Goal: Information Seeking & Learning: Learn about a topic

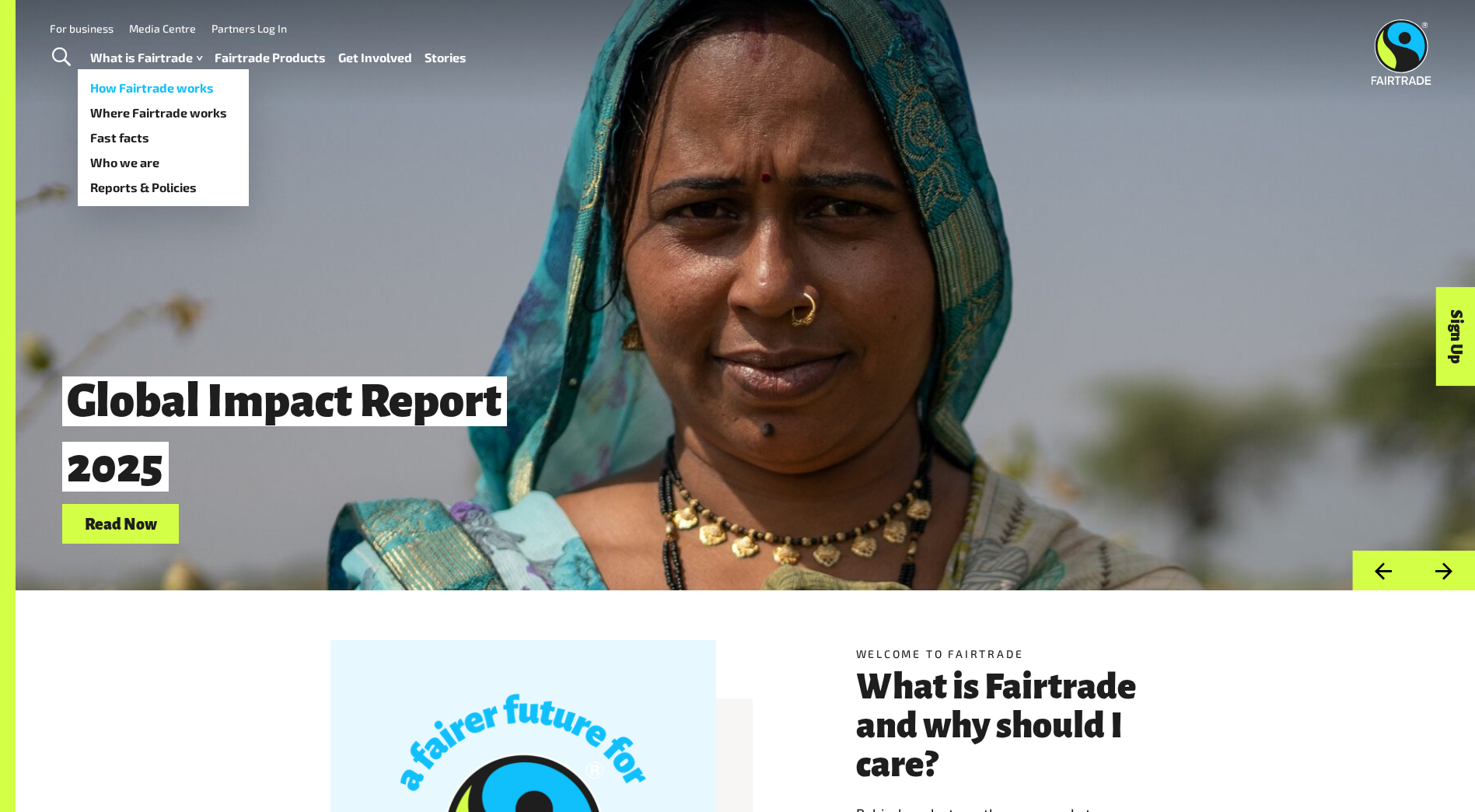
click at [161, 90] on link "How Fairtrade works" at bounding box center [163, 88] width 171 height 25
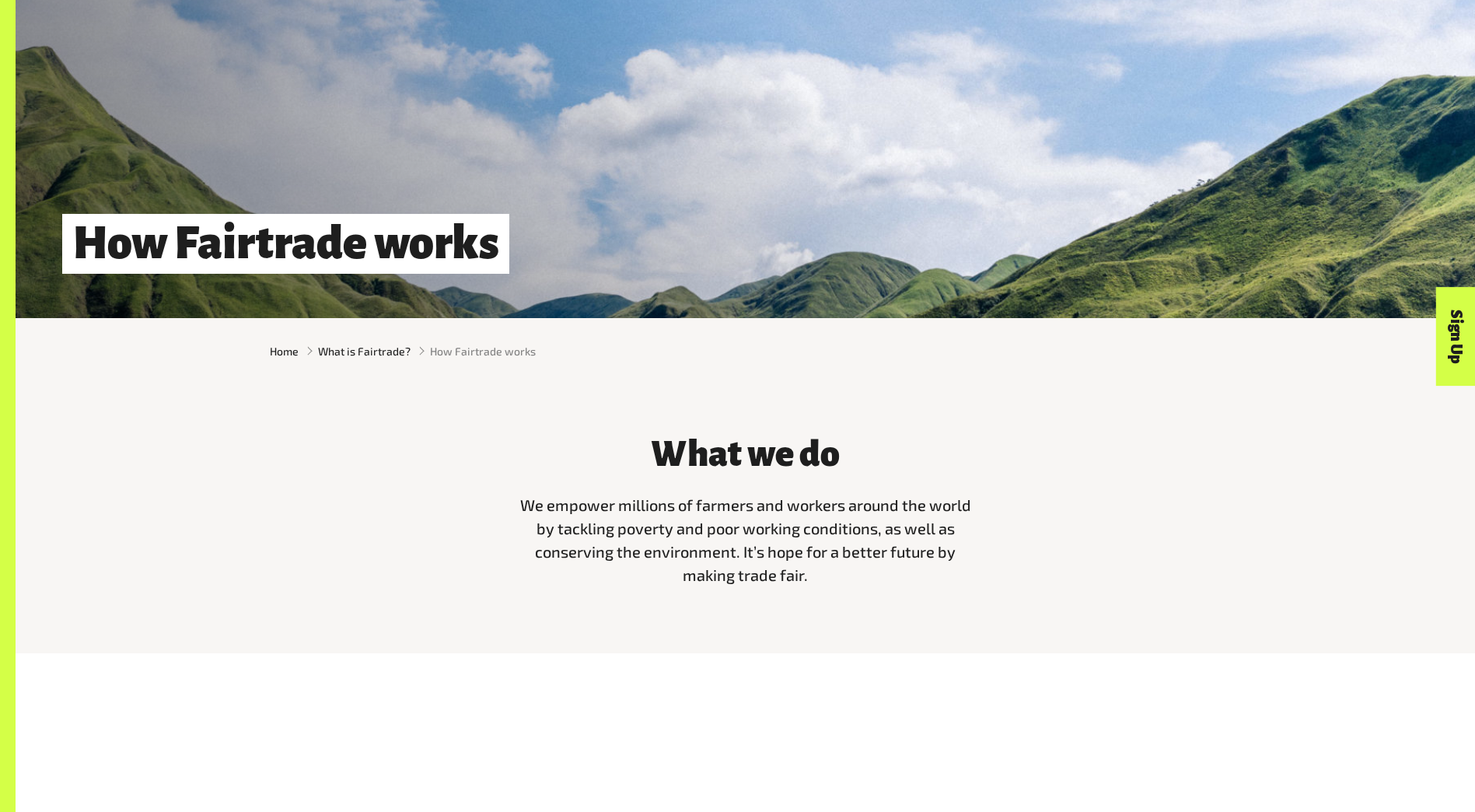
scroll to position [389, 0]
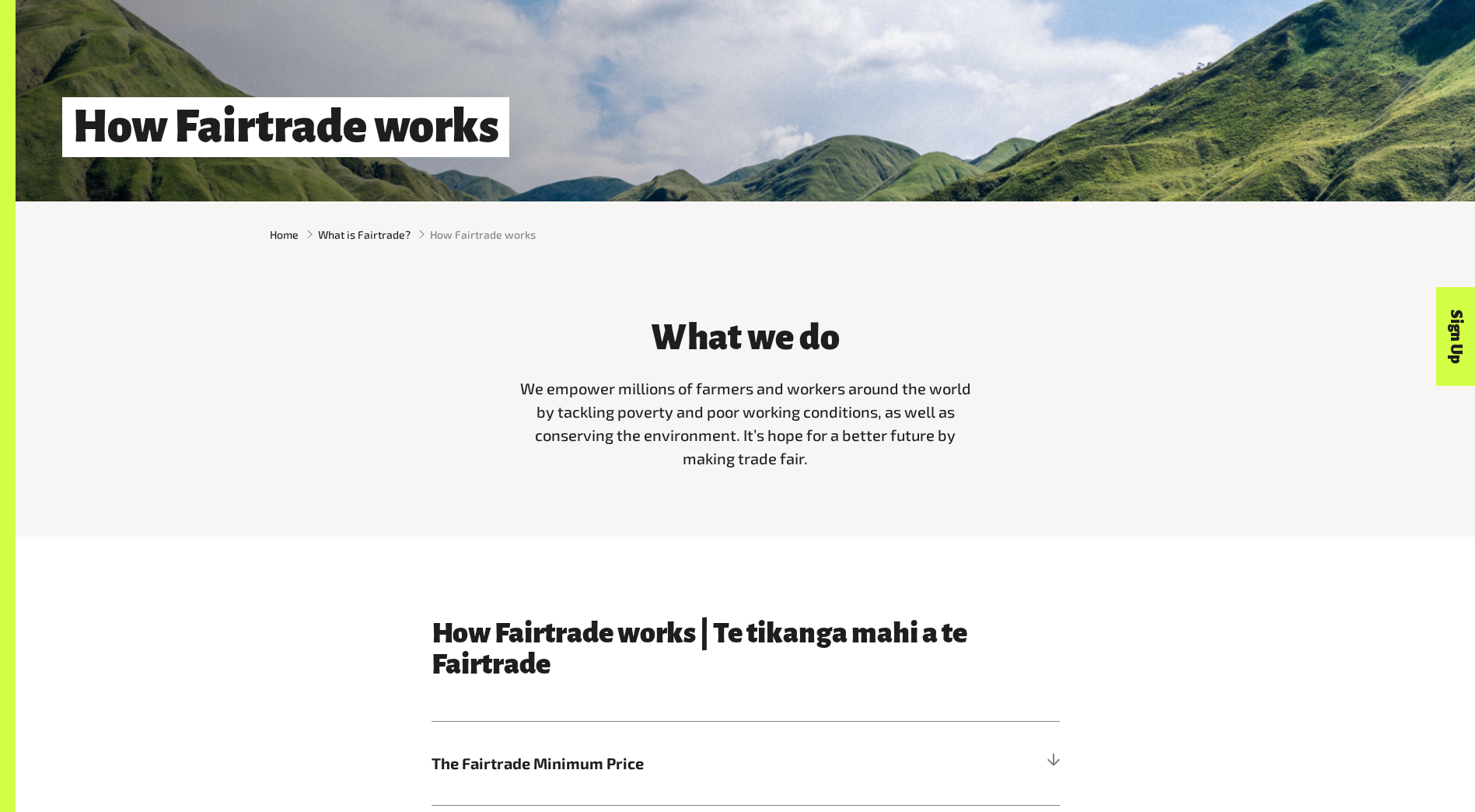
drag, startPoint x: 667, startPoint y: 419, endPoint x: 813, endPoint y: 455, distance: 150.4
click at [813, 455] on p "We empower millions of farmers and workers around the world by tackling poverty…" at bounding box center [746, 422] width 467 height 93
click at [505, 482] on div "What we do We empower millions of farmers and workers around the world by tackl…" at bounding box center [746, 390] width 485 height 183
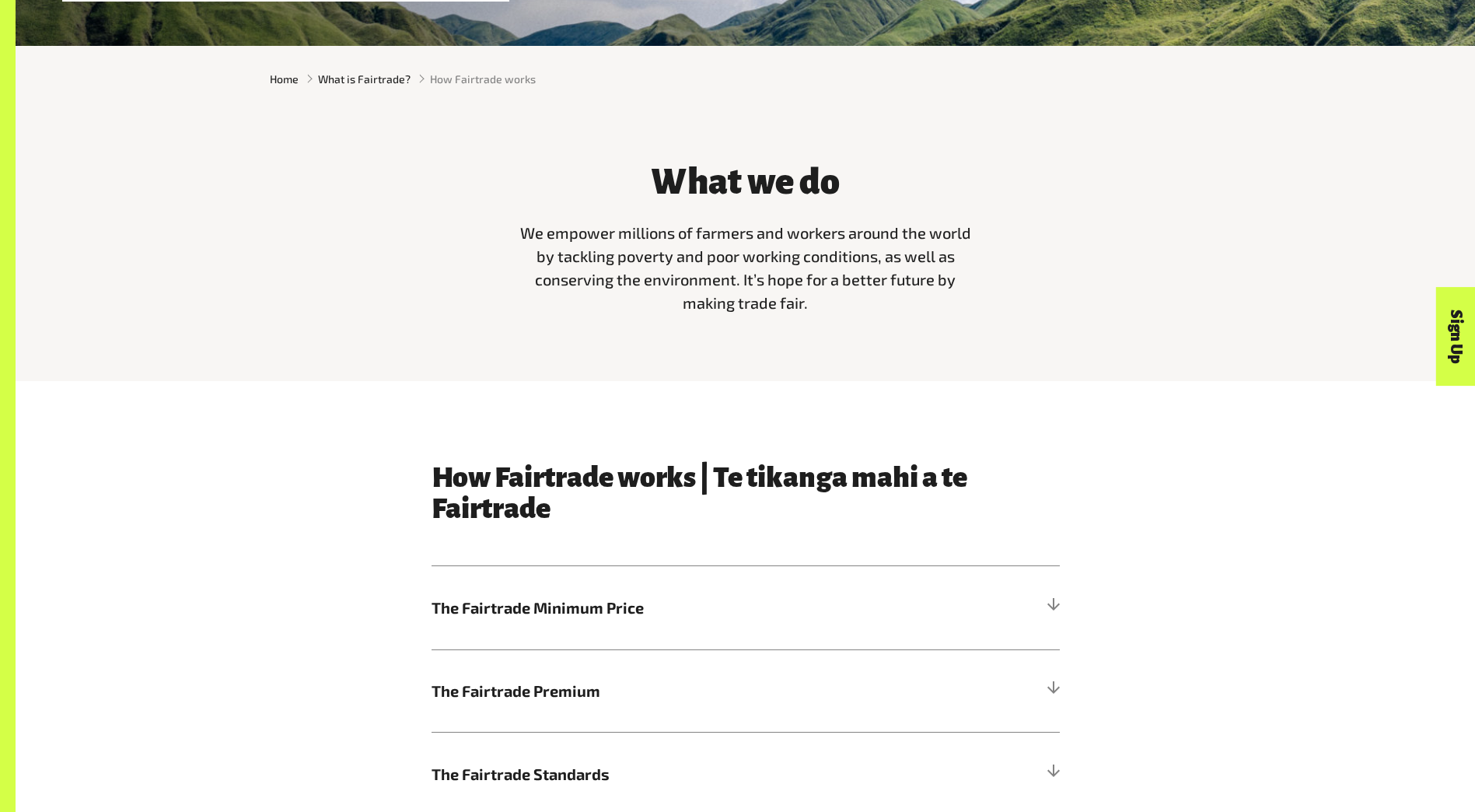
click at [401, 368] on div "What we do We empower millions of farmers and workers around the world by tackl…" at bounding box center [745, 246] width 1460 height 269
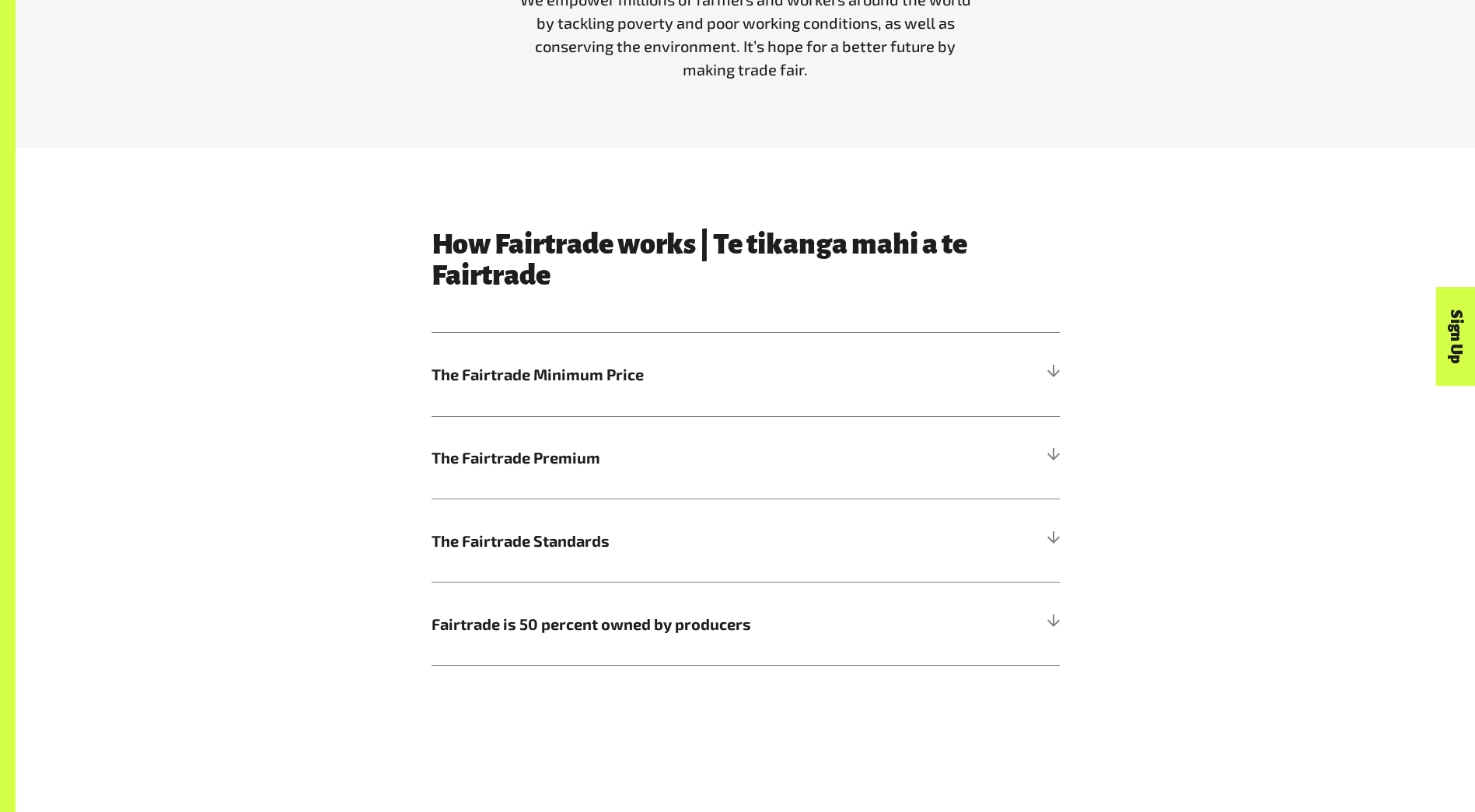
scroll to position [855, 0]
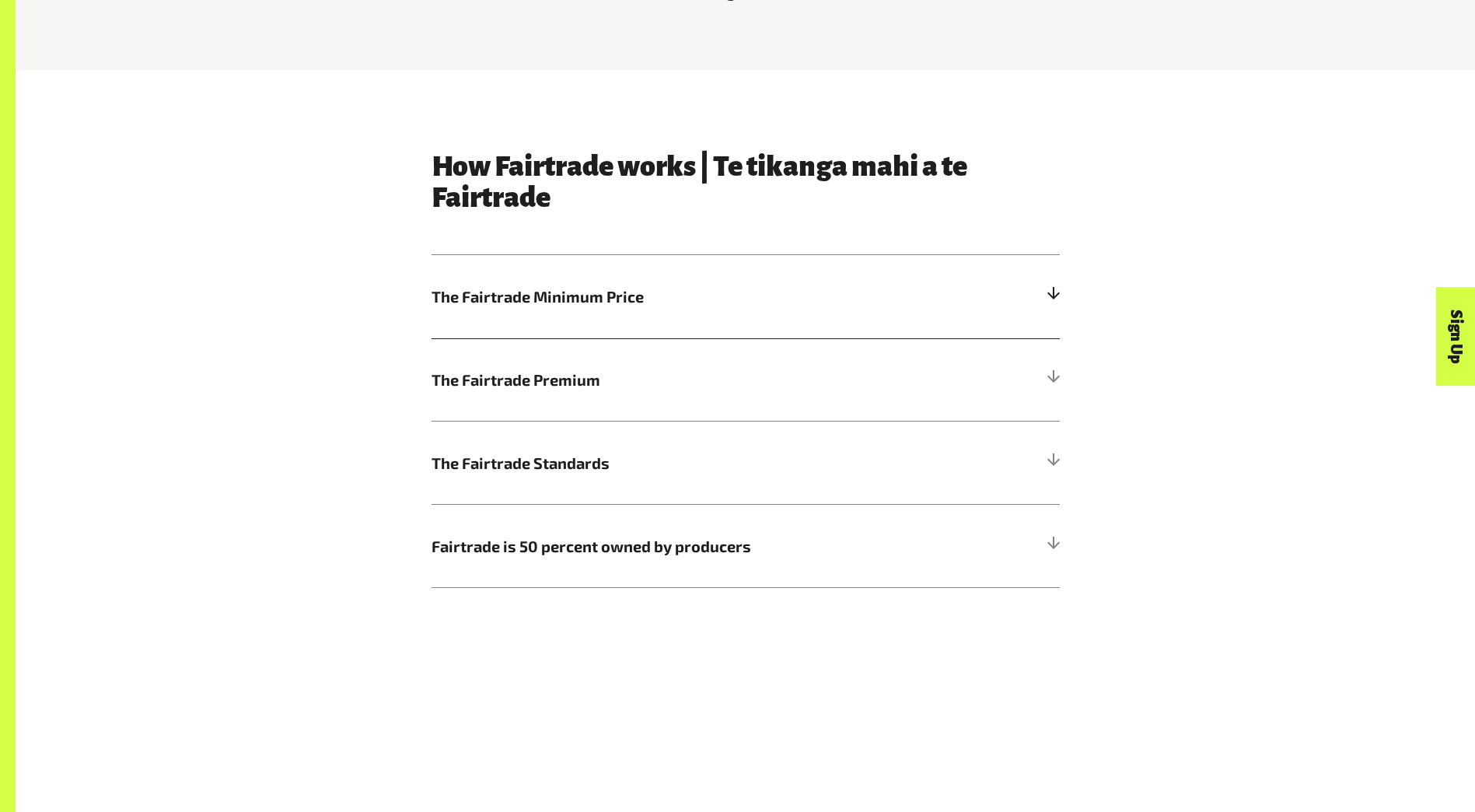
click at [621, 306] on span "The Fairtrade Minimum Price" at bounding box center [667, 296] width 472 height 23
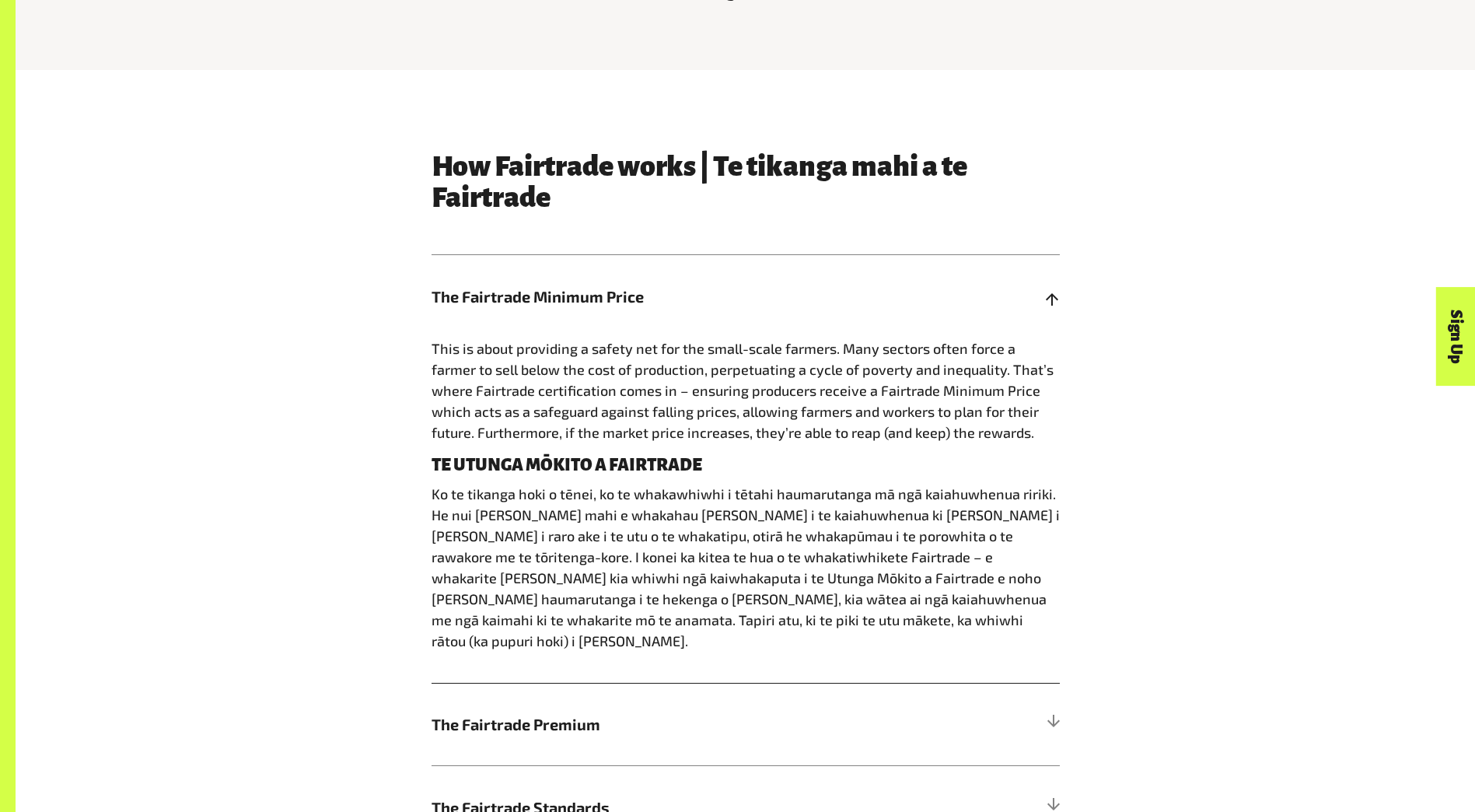
click at [543, 324] on h5 "The Fairtrade Minimum Price" at bounding box center [746, 296] width 628 height 84
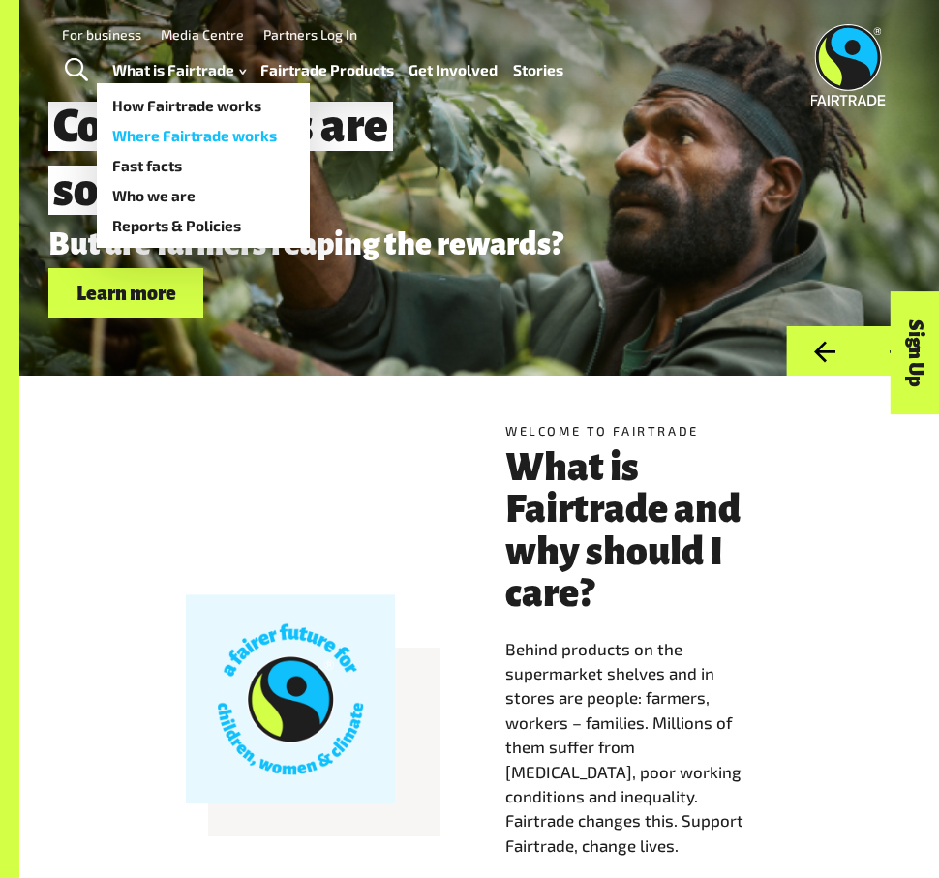
drag, startPoint x: 251, startPoint y: 133, endPoint x: 272, endPoint y: 127, distance: 22.1
click at [251, 133] on link "Where Fairtrade works" at bounding box center [203, 136] width 213 height 30
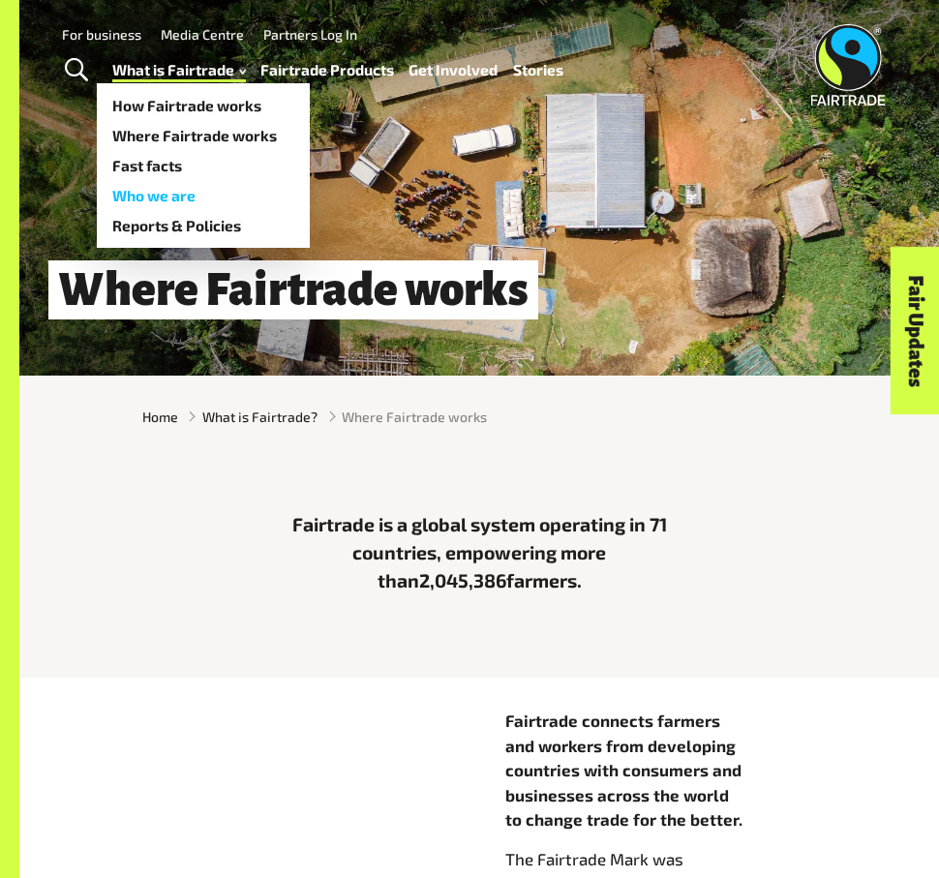
click at [162, 194] on link "Who we are" at bounding box center [203, 196] width 213 height 30
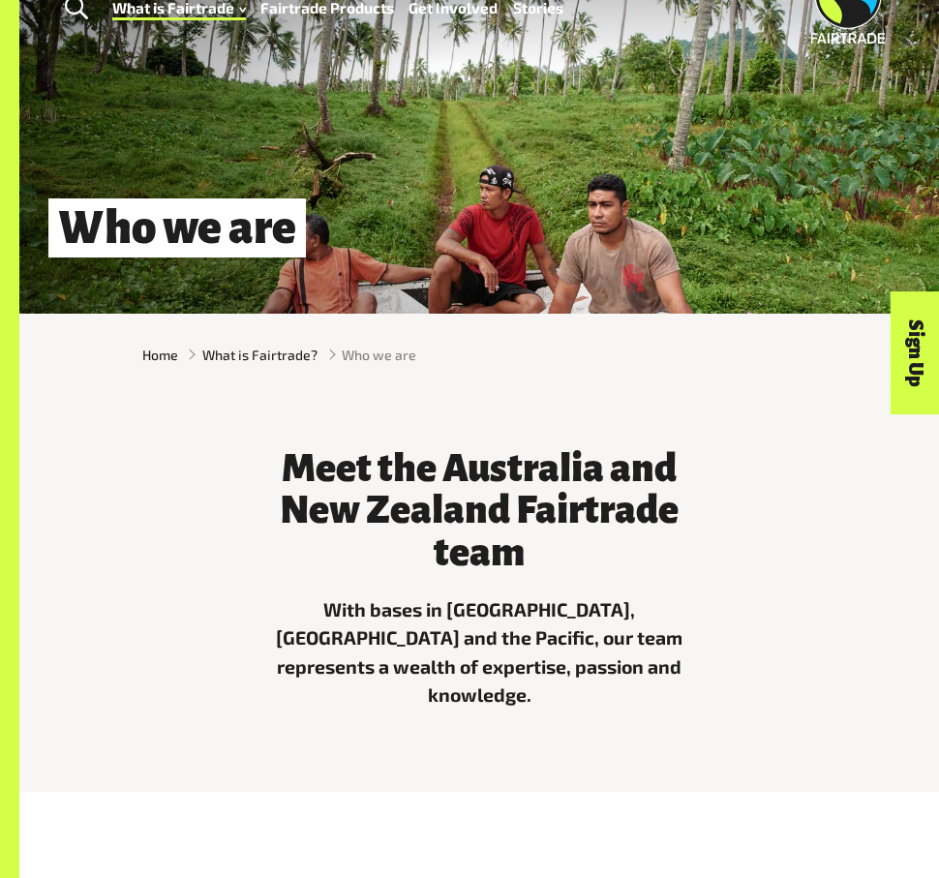
scroll to position [97, 0]
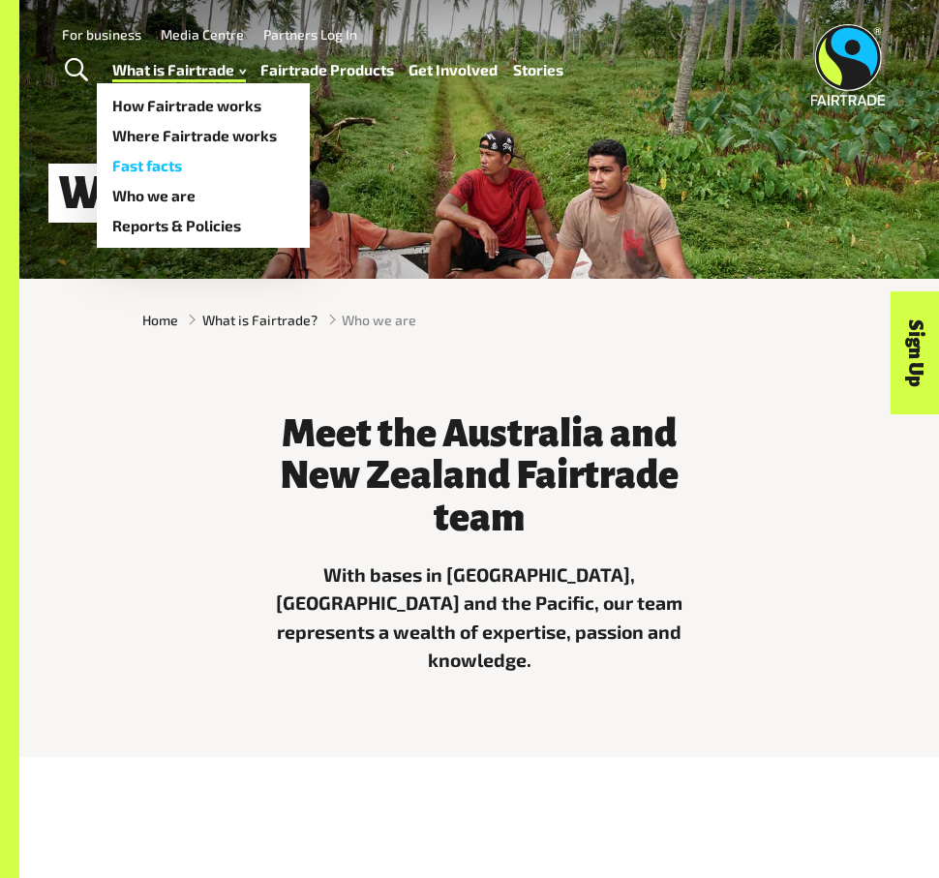
click at [162, 167] on link "Fast facts" at bounding box center [203, 166] width 213 height 30
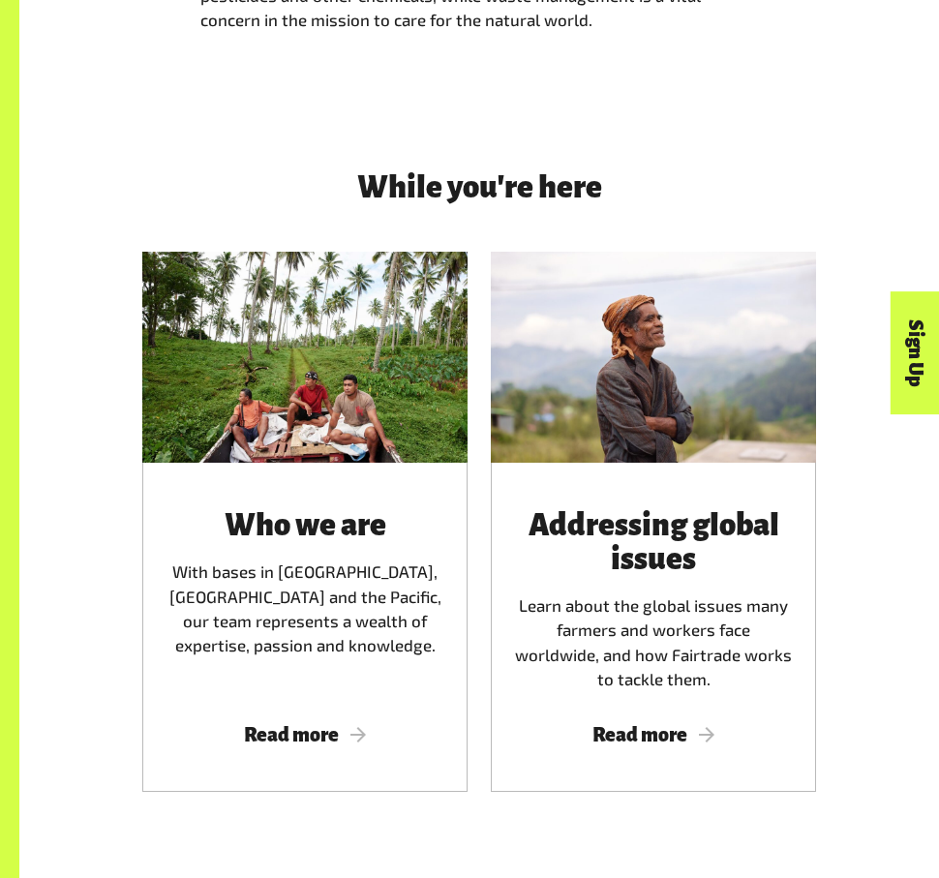
scroll to position [2613, 0]
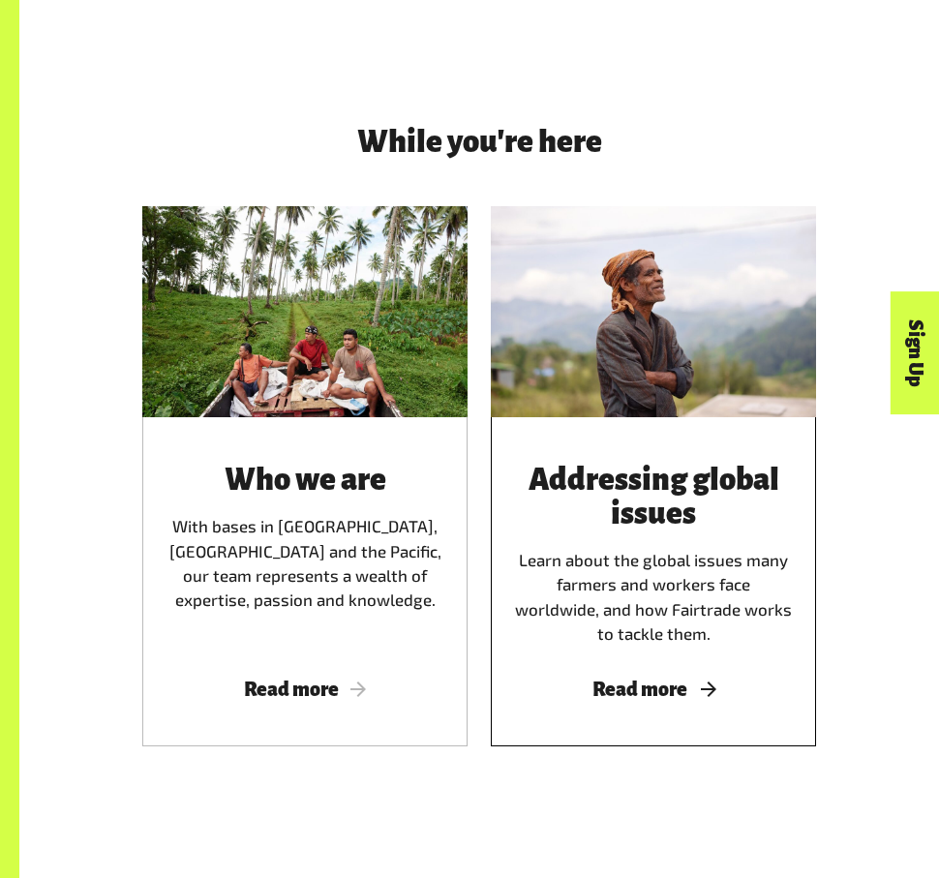
click at [637, 679] on span "Read more" at bounding box center [653, 689] width 279 height 21
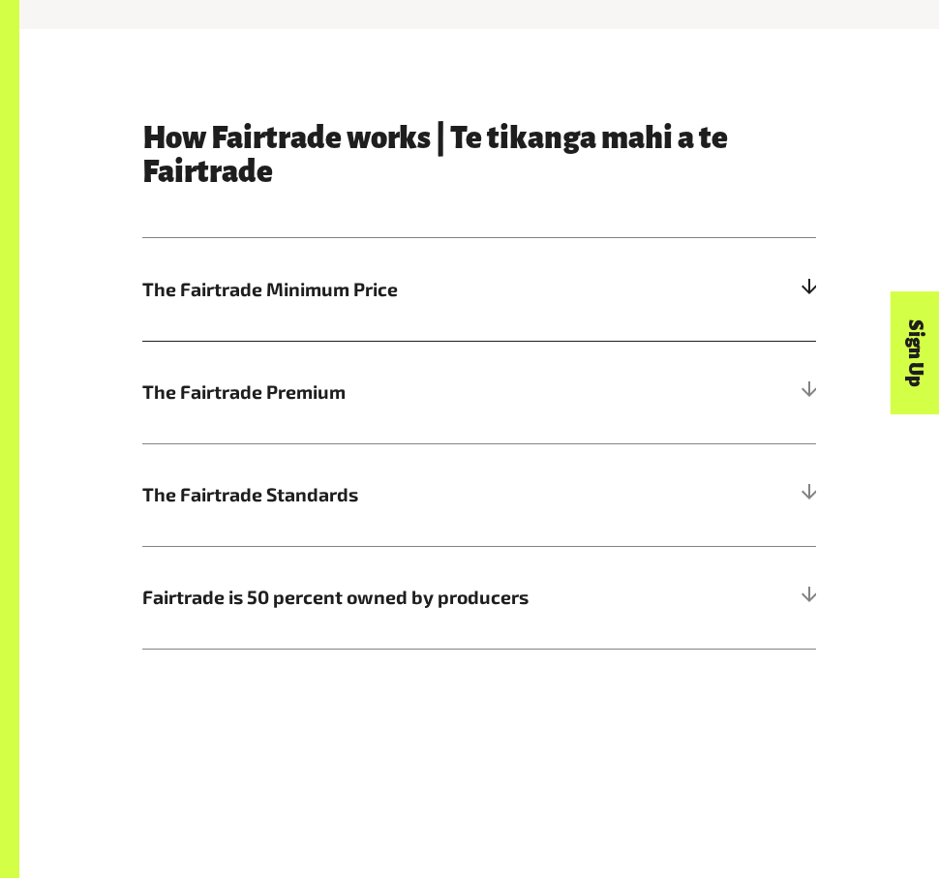
scroll to position [774, 0]
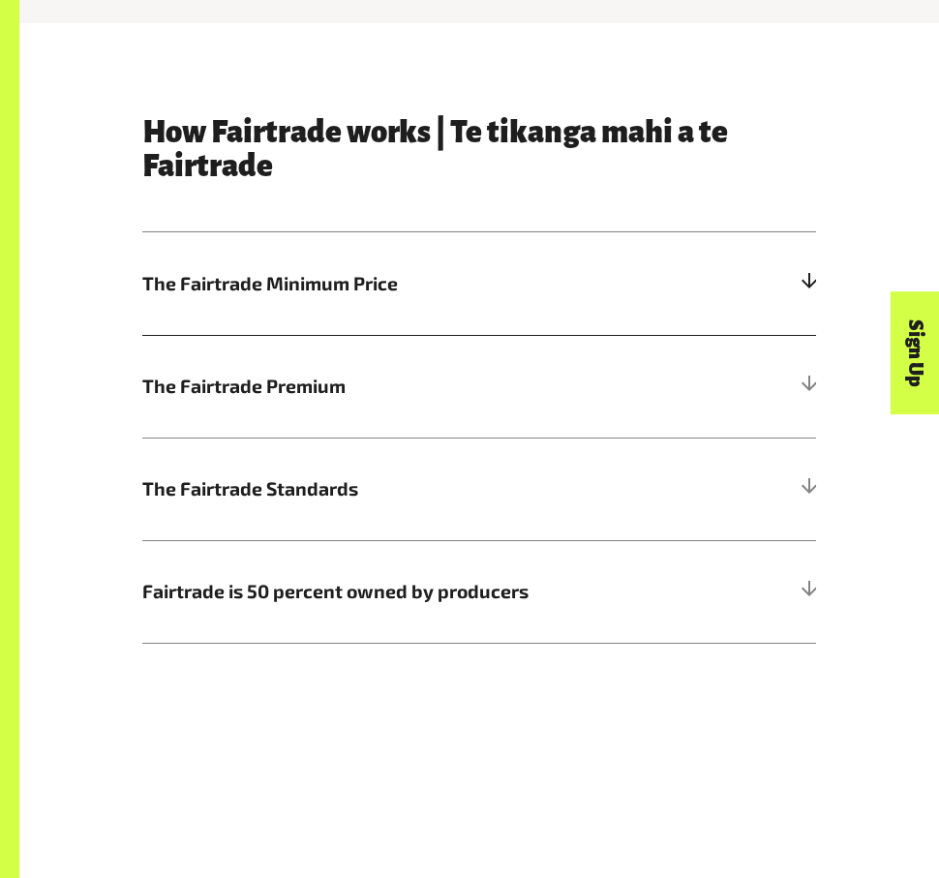
click at [540, 312] on h5 "The Fairtrade Minimum Price" at bounding box center [479, 283] width 674 height 103
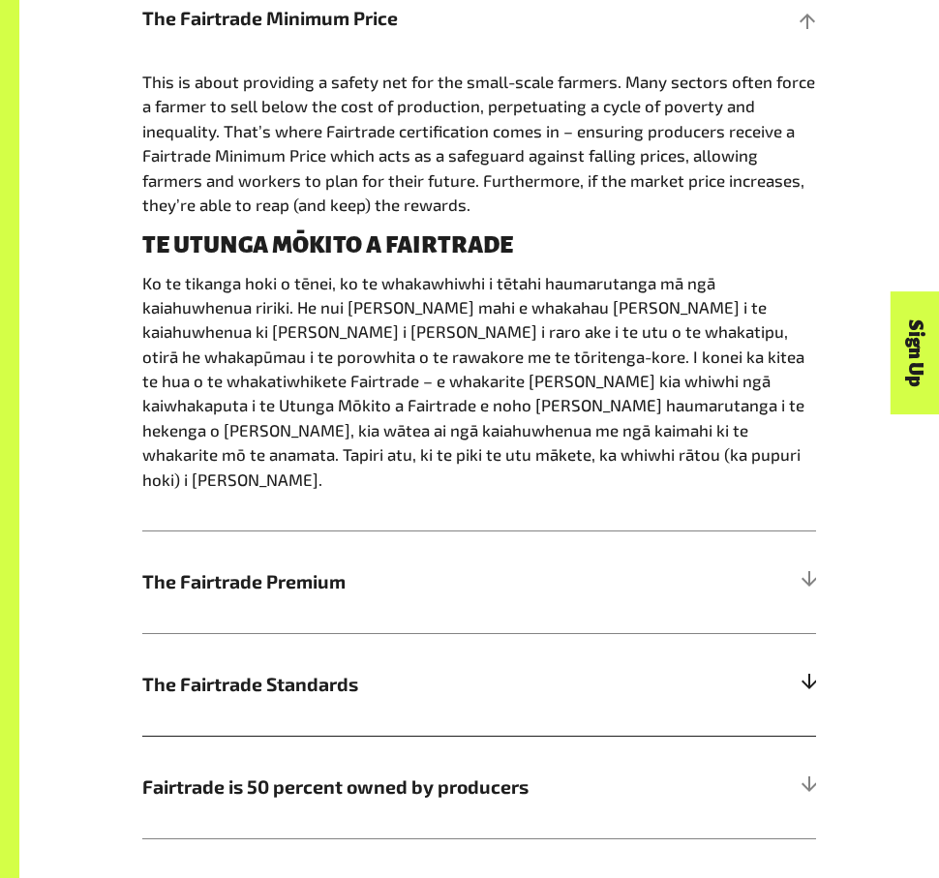
scroll to position [1065, 0]
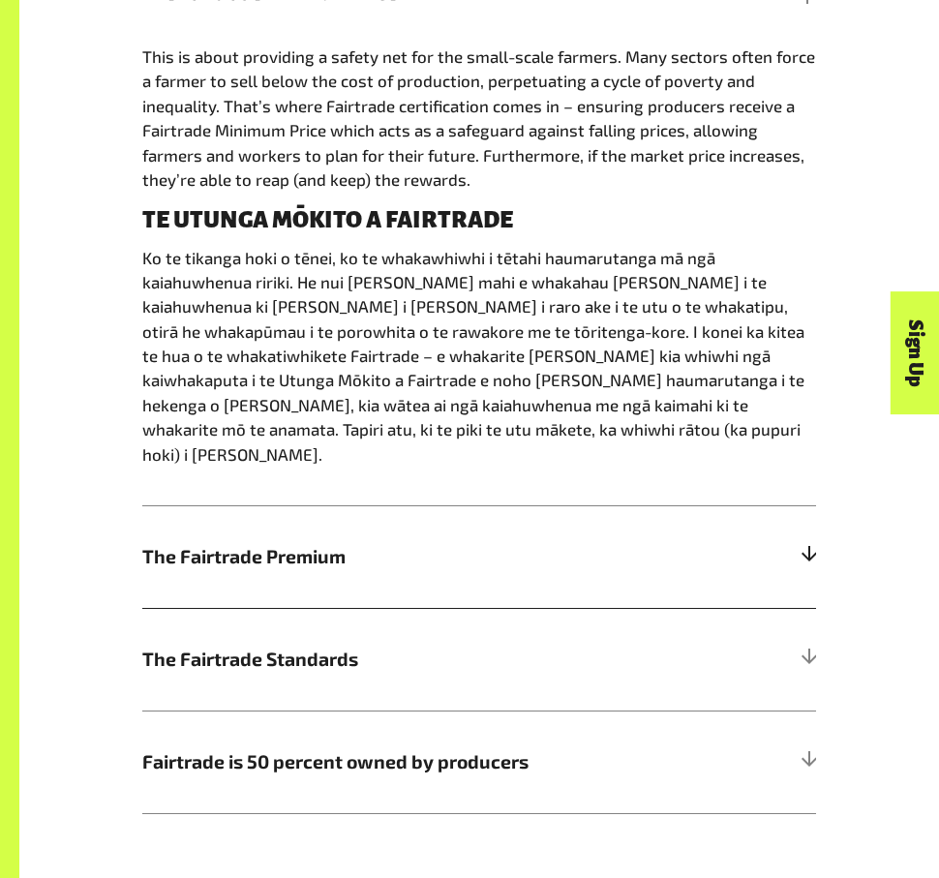
click at [346, 552] on span "The Fairtrade Premium" at bounding box center [394, 556] width 505 height 28
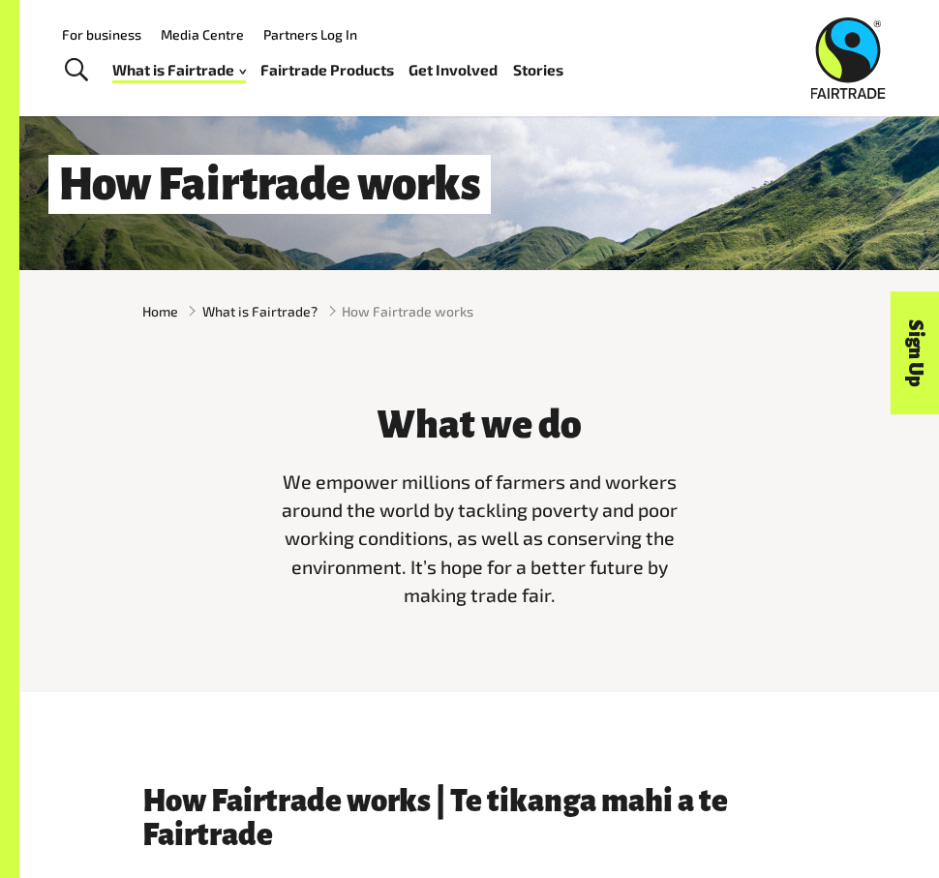
scroll to position [0, 0]
